Goal: Task Accomplishment & Management: Manage account settings

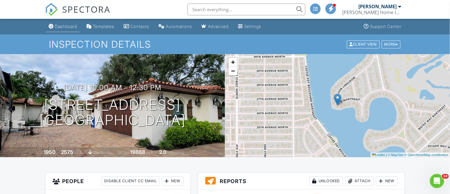
click at [64, 28] on div "Dashboard" at bounding box center [66, 26] width 22 height 5
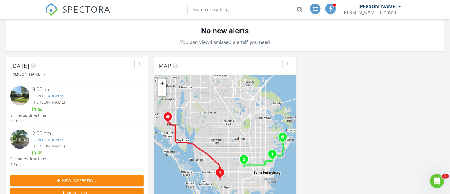
scroll to position [157, 0]
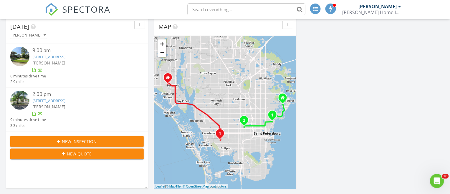
click at [54, 57] on link "626 16th Ave NE, St. Petersburg, FL 33704" at bounding box center [48, 56] width 33 height 5
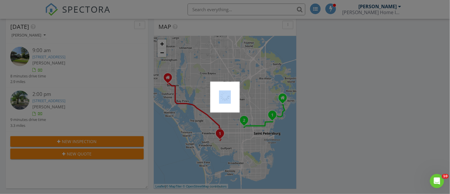
click at [54, 57] on div at bounding box center [225, 97] width 450 height 194
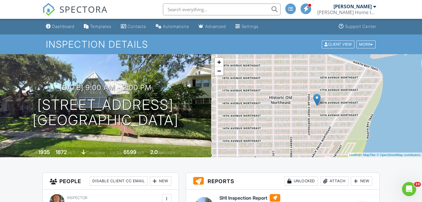
scroll to position [78, 0]
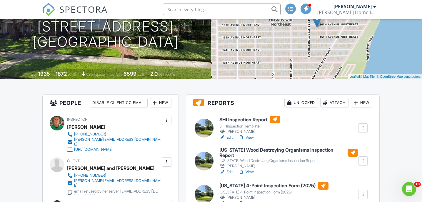
click at [229, 137] on link "Edit" at bounding box center [225, 137] width 13 height 6
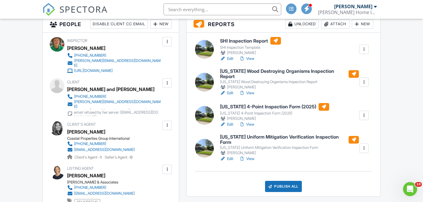
click at [230, 122] on link "Edit" at bounding box center [226, 125] width 13 height 6
click at [230, 156] on link "Edit" at bounding box center [226, 159] width 13 height 6
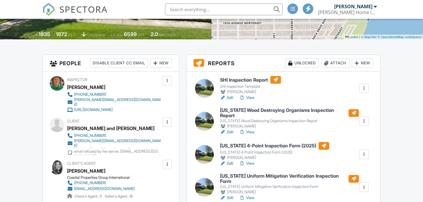
scroll to position [118, 0]
click at [229, 129] on link "Edit" at bounding box center [226, 132] width 13 height 6
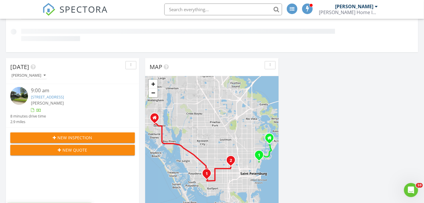
scroll to position [118, 0]
